Goal: Task Accomplishment & Management: Manage account settings

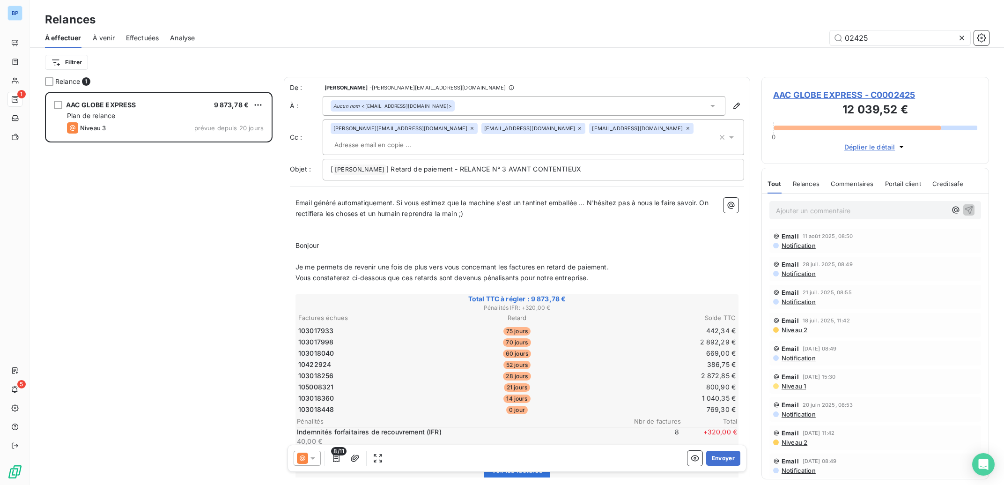
scroll to position [383, 218]
click at [798, 245] on span "Notification" at bounding box center [797, 245] width 35 height 7
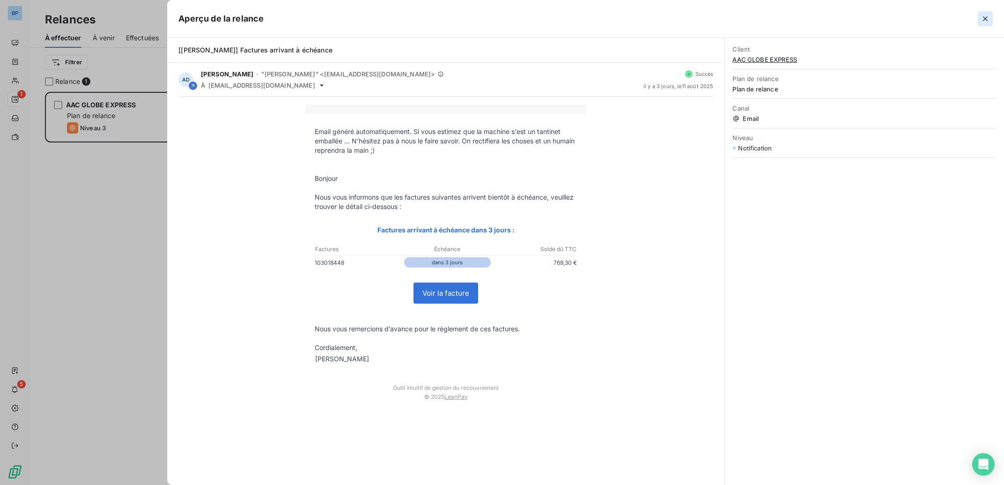
click at [983, 19] on icon "button" at bounding box center [984, 18] width 9 height 9
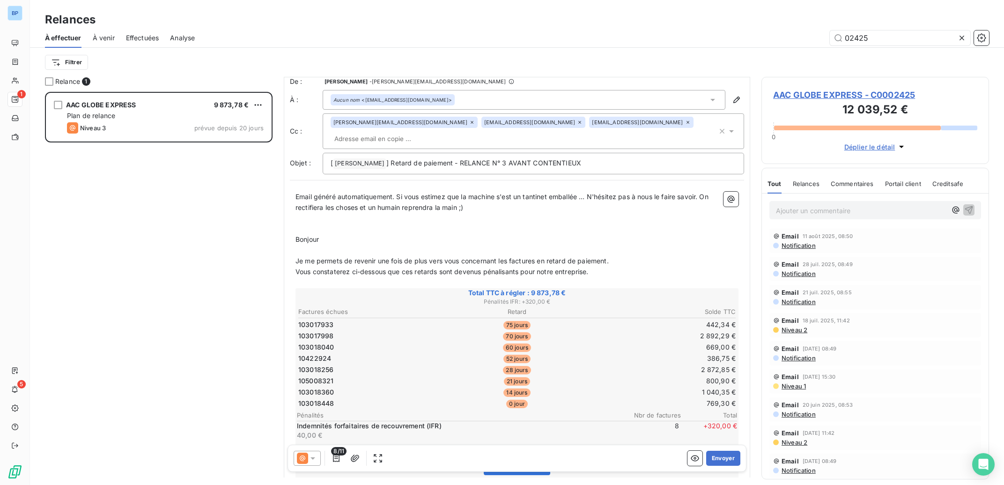
scroll to position [0, 0]
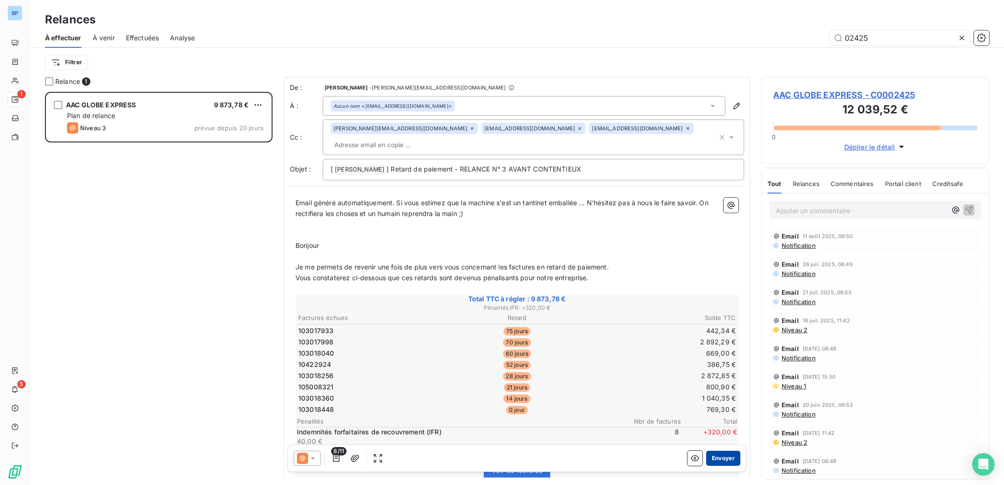
click at [713, 456] on button "Envoyer" at bounding box center [723, 457] width 34 height 15
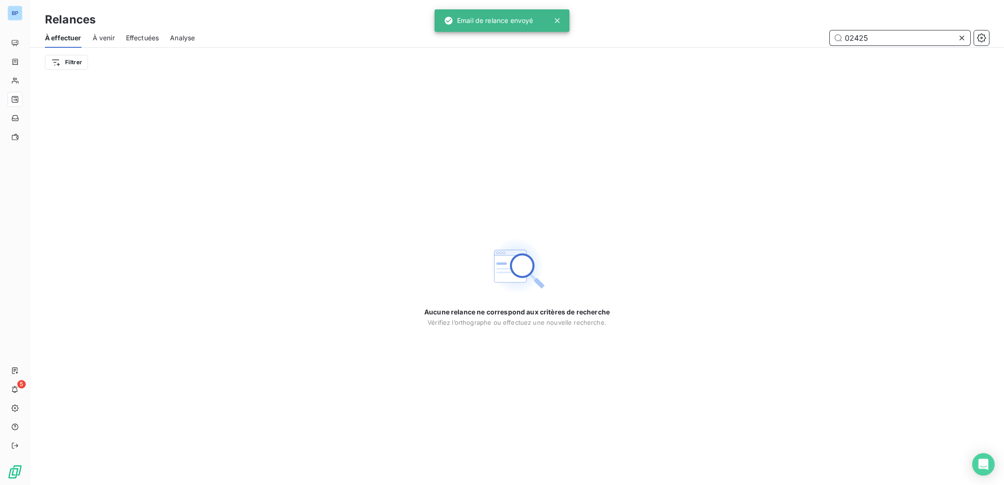
click at [869, 37] on input "02425" at bounding box center [900, 37] width 140 height 15
drag, startPoint x: 884, startPoint y: 37, endPoint x: 854, endPoint y: 39, distance: 30.0
click at [854, 39] on input "02425" at bounding box center [900, 37] width 140 height 15
drag, startPoint x: 883, startPoint y: 39, endPoint x: 743, endPoint y: 39, distance: 140.9
click at [830, 39] on input "02207" at bounding box center [900, 37] width 140 height 15
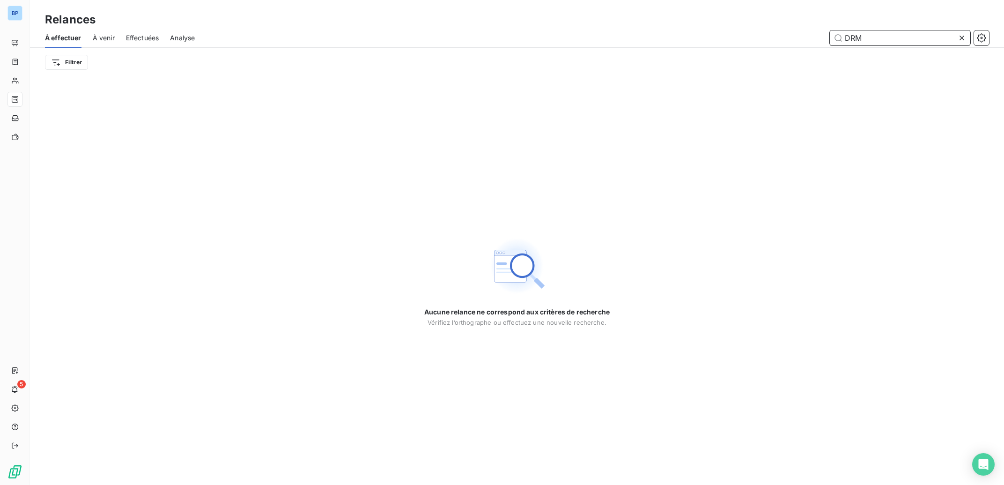
type input "DRM"
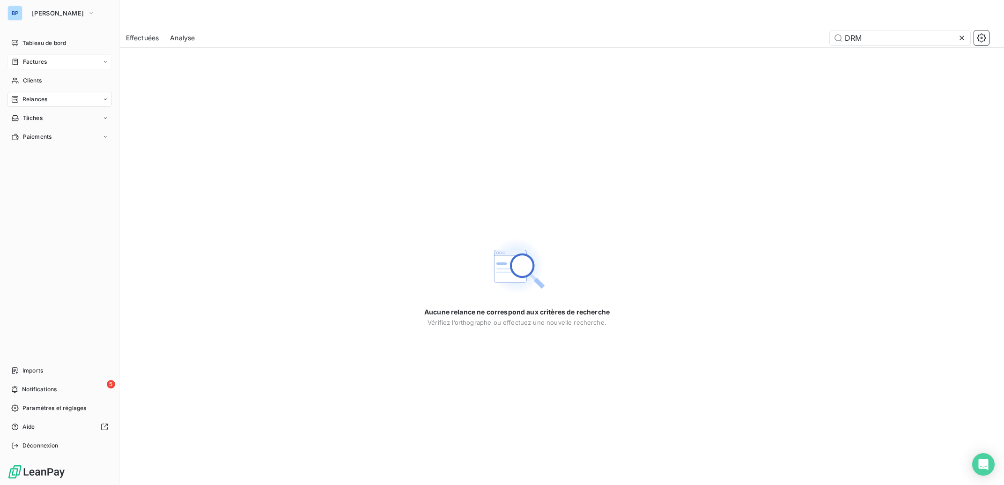
click at [17, 64] on icon at bounding box center [16, 62] width 6 height 6
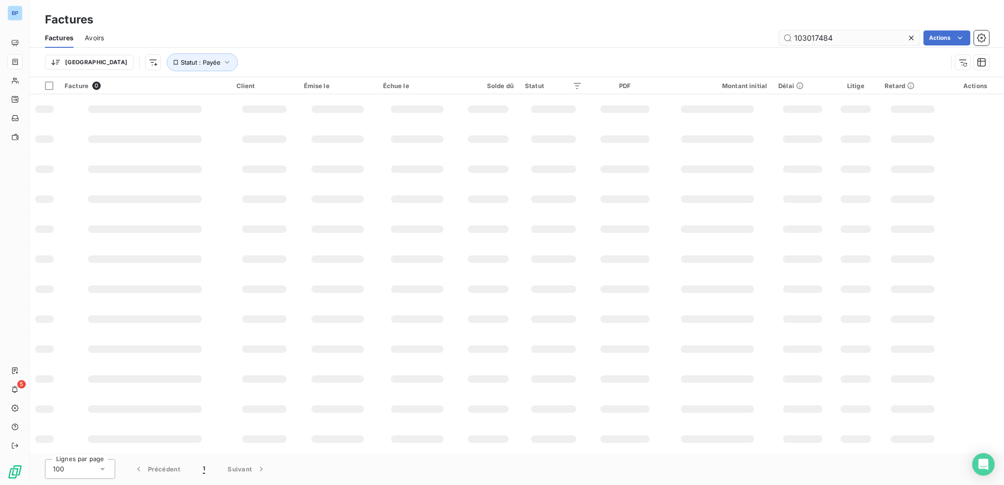
drag, startPoint x: 832, startPoint y: 38, endPoint x: 765, endPoint y: 38, distance: 67.4
click at [779, 38] on input "103017484" at bounding box center [849, 37] width 140 height 15
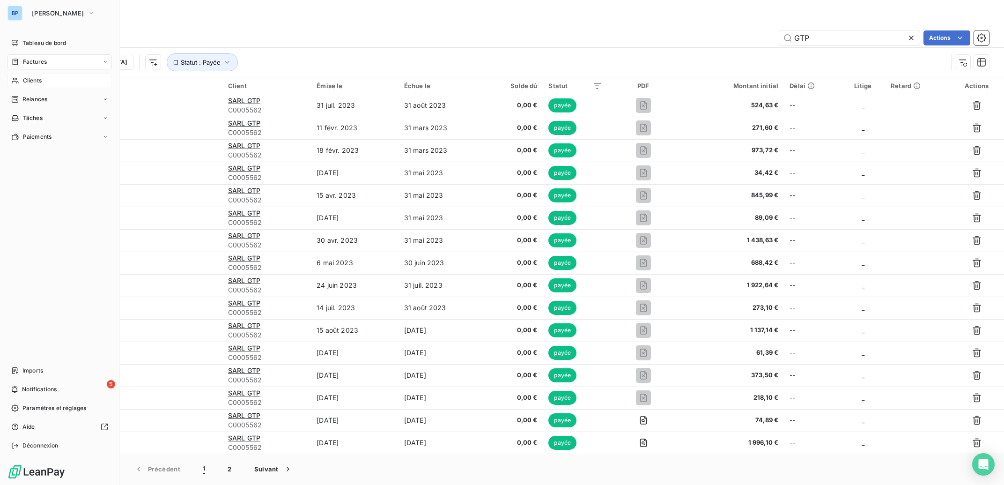
type input "GTP"
click at [41, 79] on span "Clients" at bounding box center [32, 80] width 19 height 8
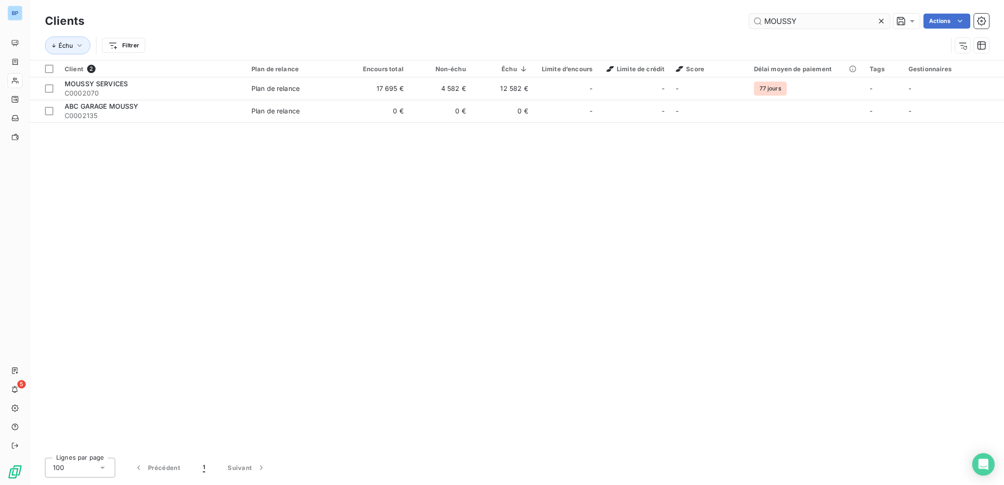
drag, startPoint x: 804, startPoint y: 22, endPoint x: 648, endPoint y: 14, distance: 156.1
click at [749, 14] on input "MOUSSY" at bounding box center [819, 21] width 140 height 15
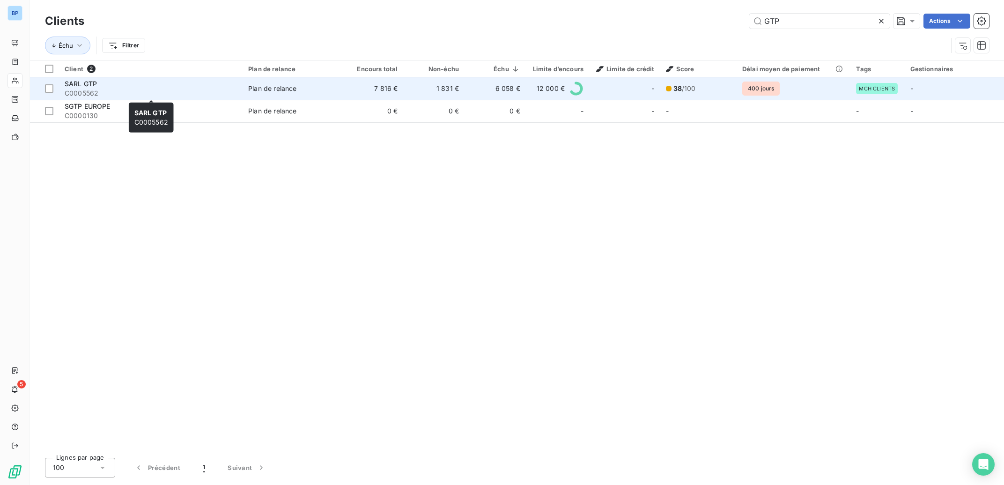
type input "GTP"
click at [87, 83] on span "SARL GTP" at bounding box center [81, 84] width 32 height 8
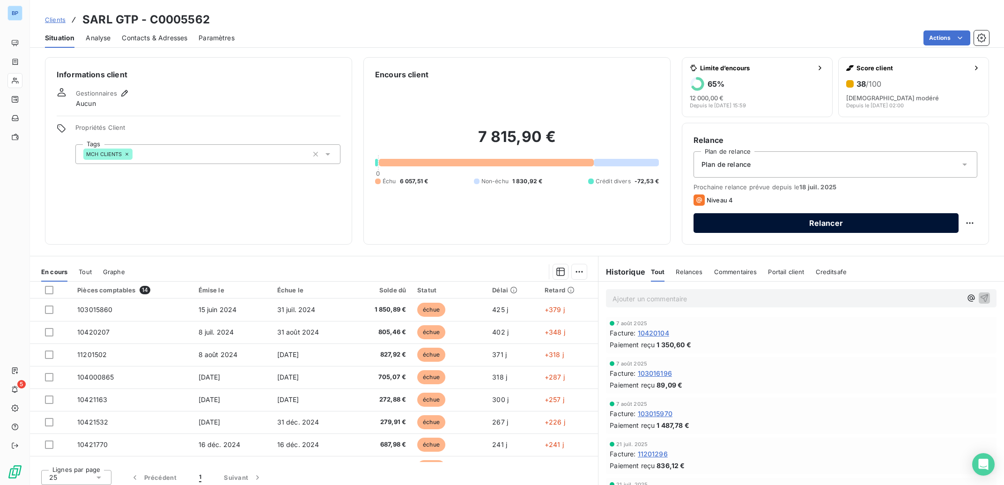
click at [816, 221] on button "Relancer" at bounding box center [825, 223] width 265 height 20
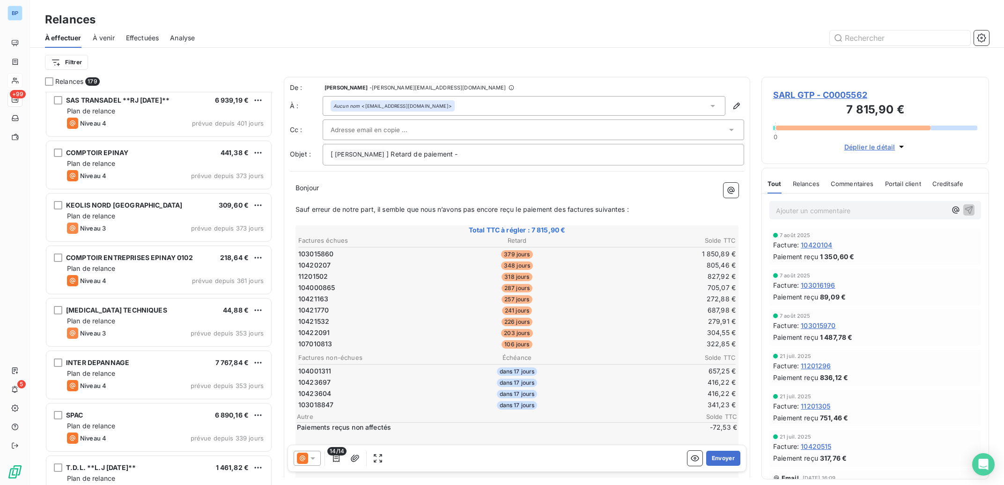
scroll to position [2588, 0]
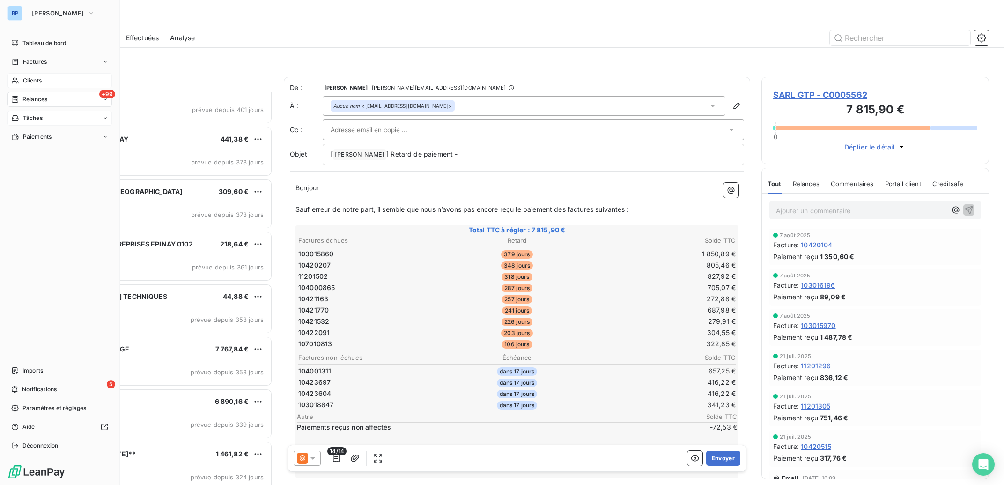
click at [36, 118] on span "Tâches" at bounding box center [33, 118] width 20 height 8
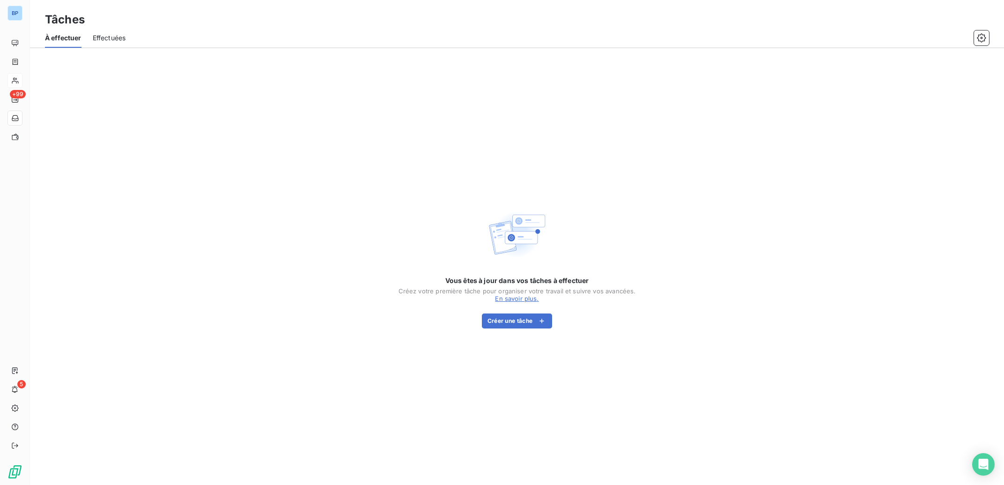
click at [530, 300] on link "En savoir plus ." at bounding box center [517, 297] width 44 height 7
click at [512, 319] on button "Créer une tâche" at bounding box center [517, 320] width 71 height 15
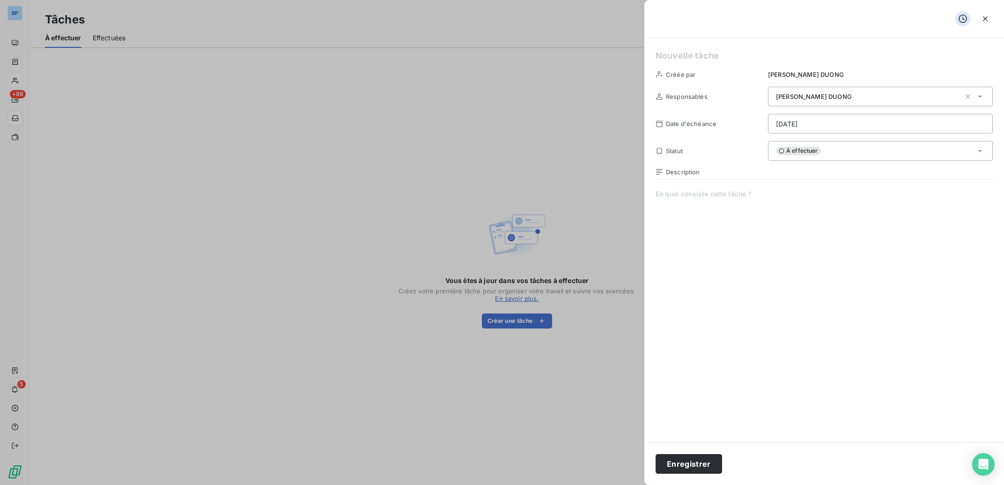
click at [839, 98] on div "[PERSON_NAME]" at bounding box center [868, 96] width 184 height 9
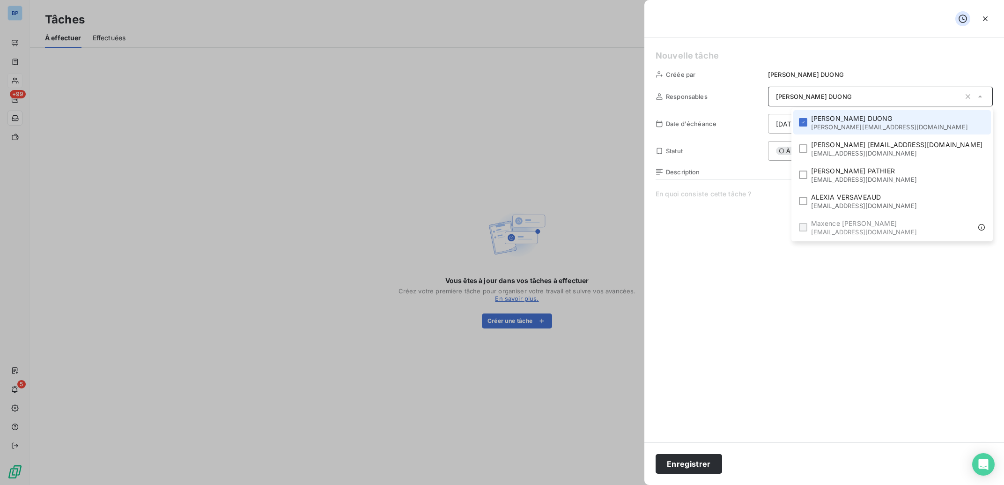
click at [839, 98] on div "[PERSON_NAME]" at bounding box center [868, 96] width 184 height 9
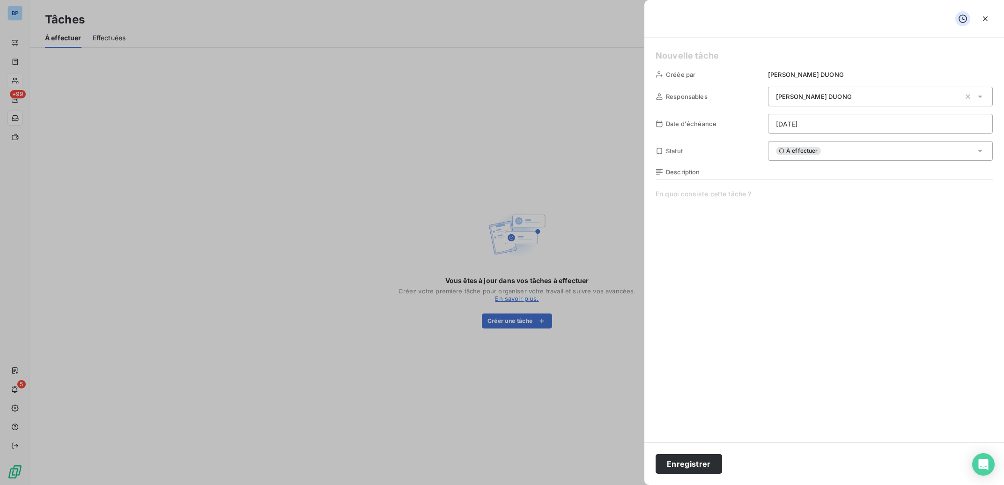
click at [557, 201] on div at bounding box center [502, 242] width 1004 height 485
click at [986, 19] on icon "button" at bounding box center [984, 18] width 9 height 9
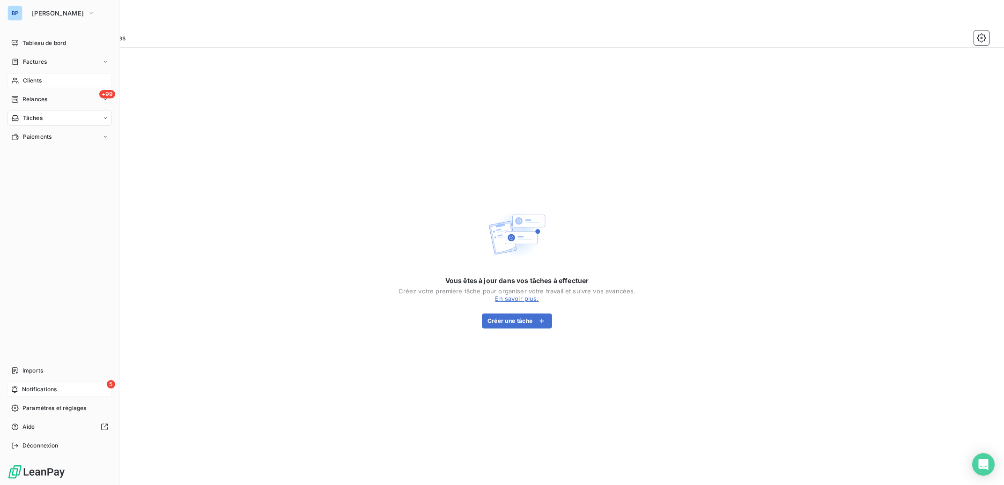
click at [61, 391] on div "5 Notifications" at bounding box center [59, 389] width 104 height 15
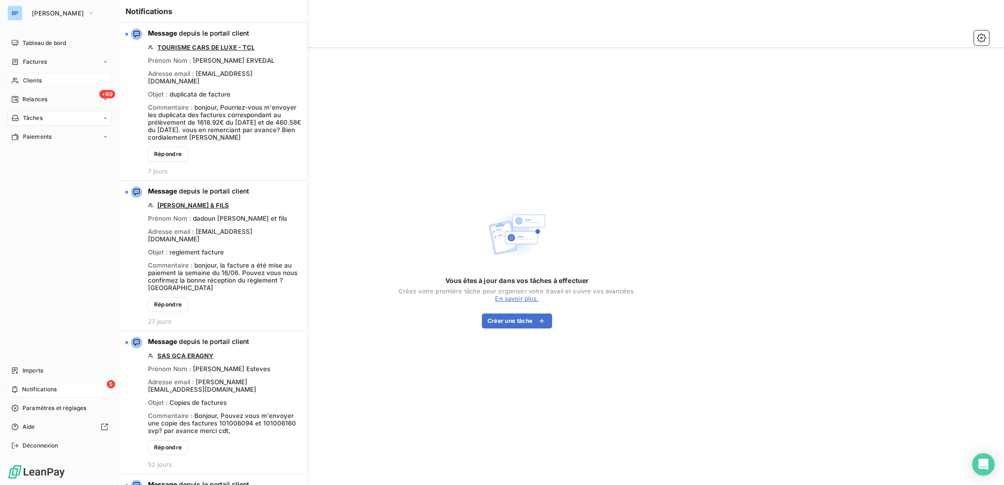
click at [62, 391] on div "5 Notifications" at bounding box center [59, 389] width 104 height 15
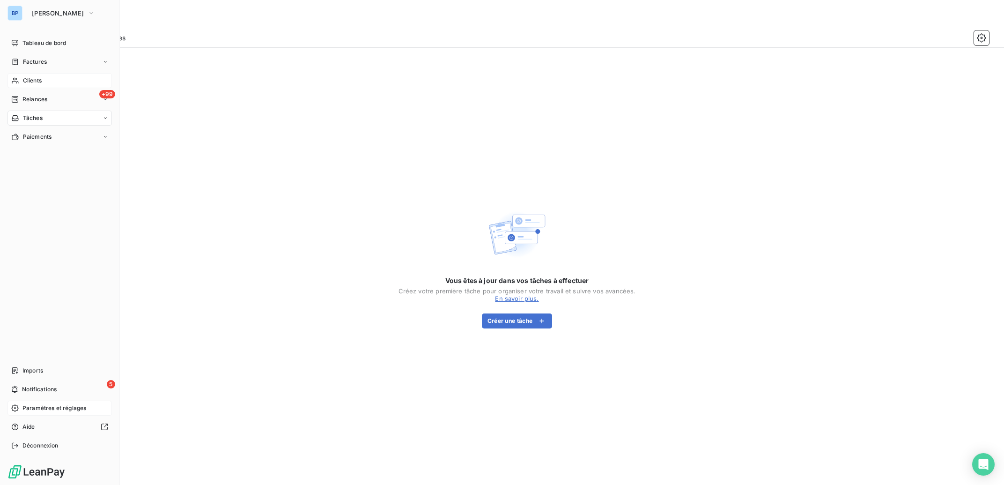
click at [63, 411] on span "Paramètres et réglages" at bounding box center [54, 408] width 64 height 8
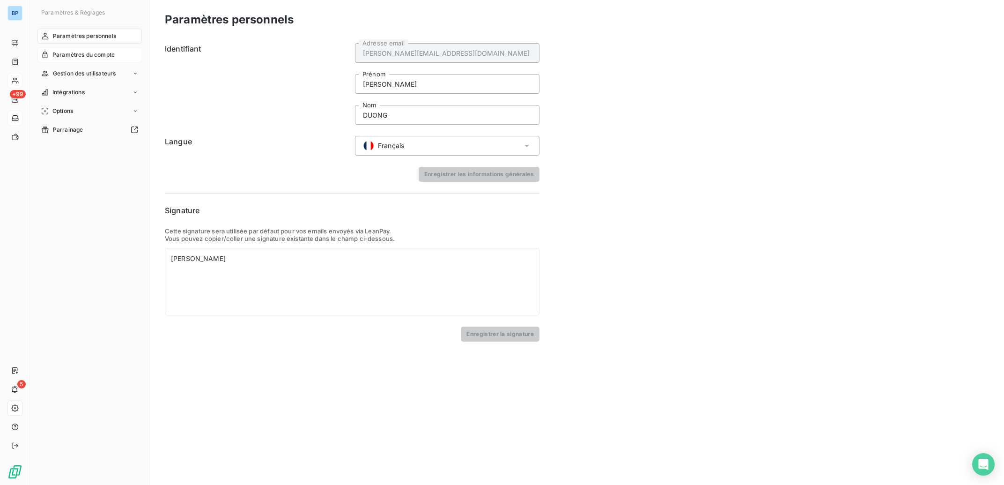
click at [77, 52] on span "Paramètres du compte" at bounding box center [83, 55] width 62 height 8
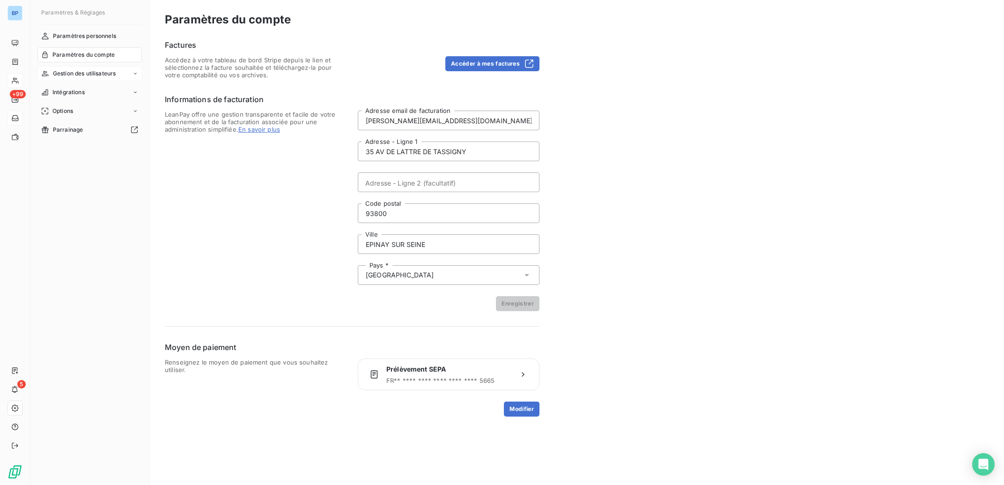
click at [71, 75] on span "Gestion des utilisateurs" at bounding box center [84, 73] width 63 height 8
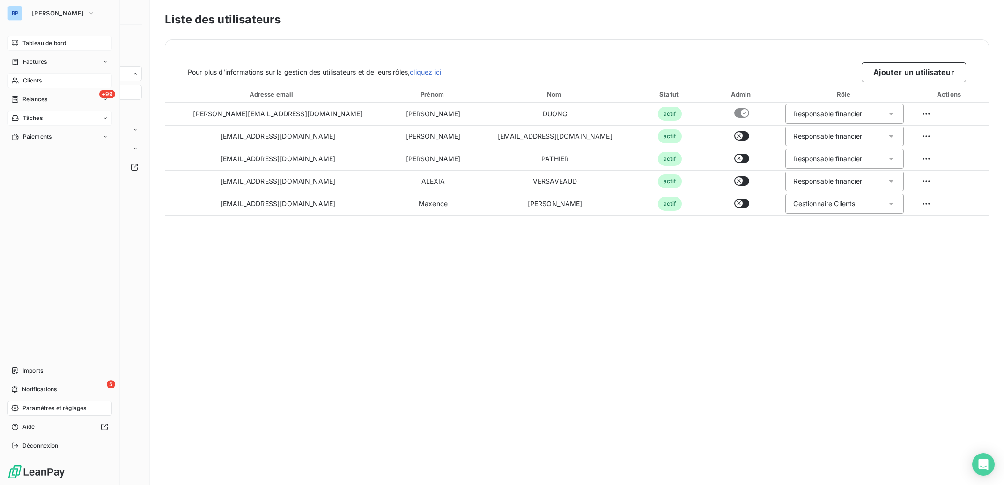
click at [42, 44] on span "Tableau de bord" at bounding box center [44, 43] width 44 height 8
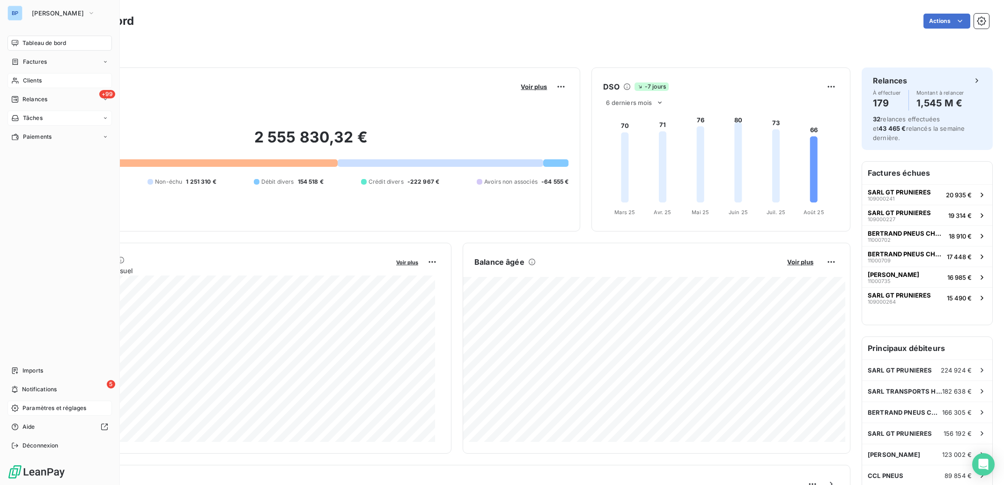
click at [41, 80] on span "Clients" at bounding box center [32, 80] width 19 height 8
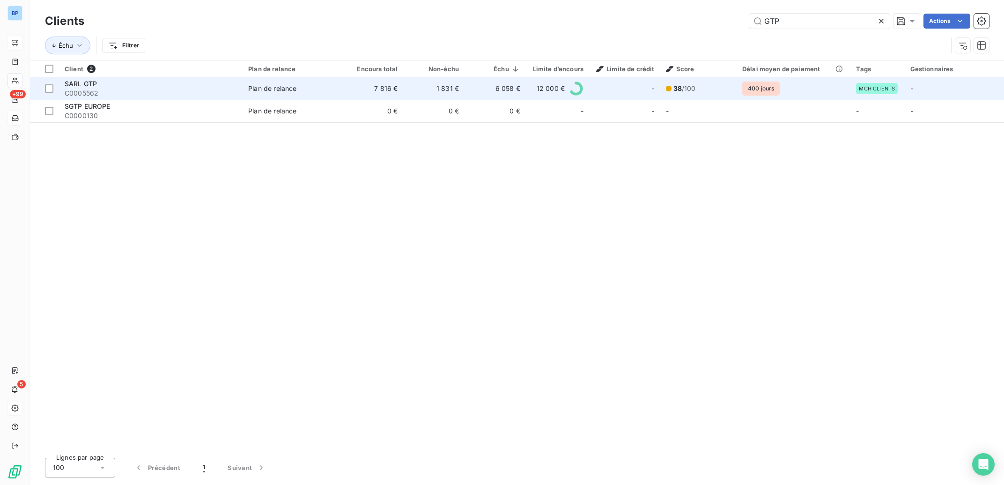
click at [506, 87] on td "6 058 €" at bounding box center [494, 88] width 61 height 22
